Goal: Information Seeking & Learning: Learn about a topic

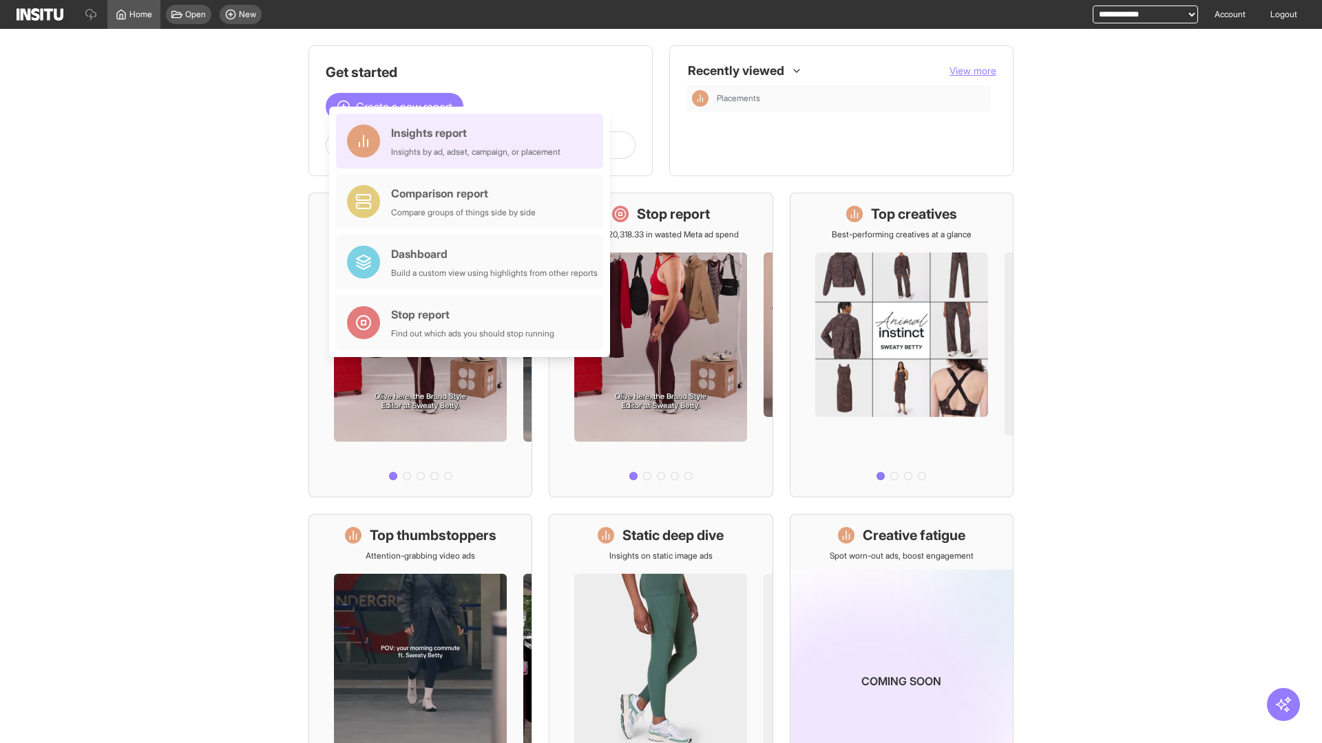
click at [473, 141] on div "Insights report Insights by ad, adset, campaign, or placement" at bounding box center [475, 141] width 169 height 33
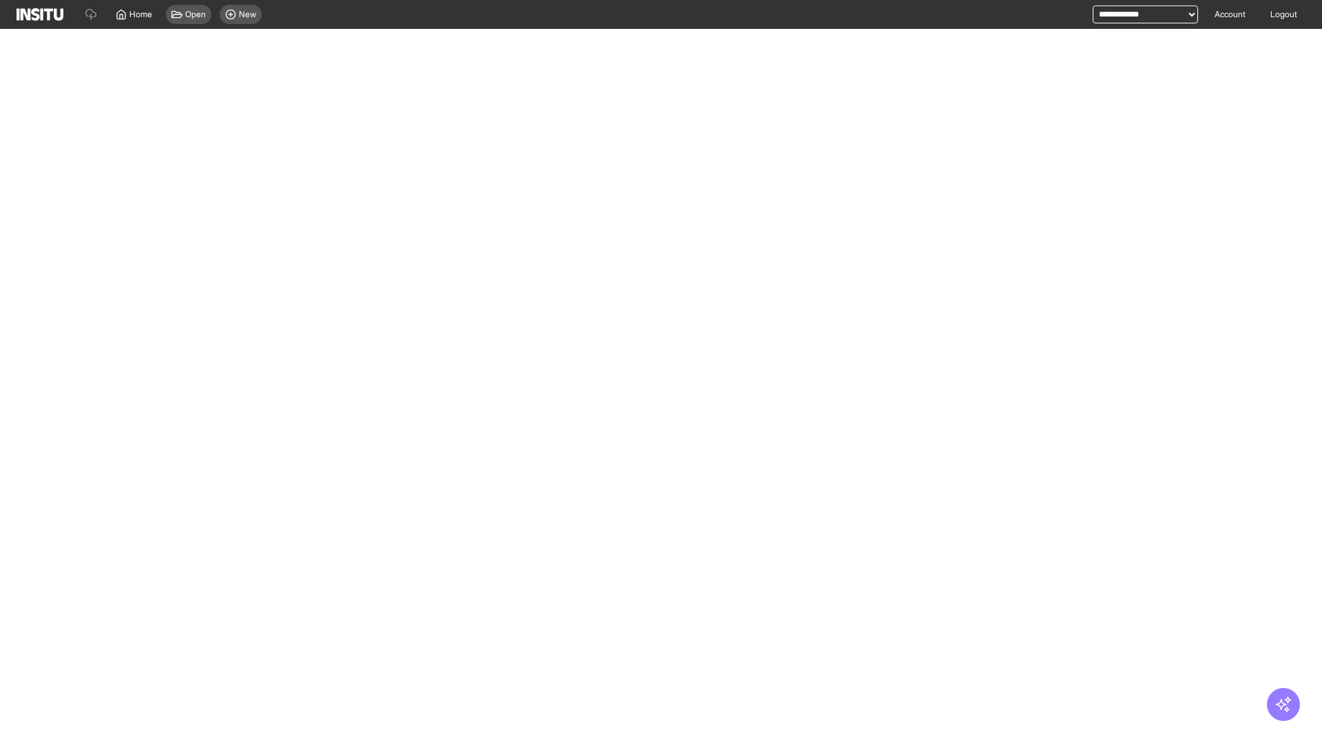
select select "**"
